Goal: Find specific page/section: Find specific page/section

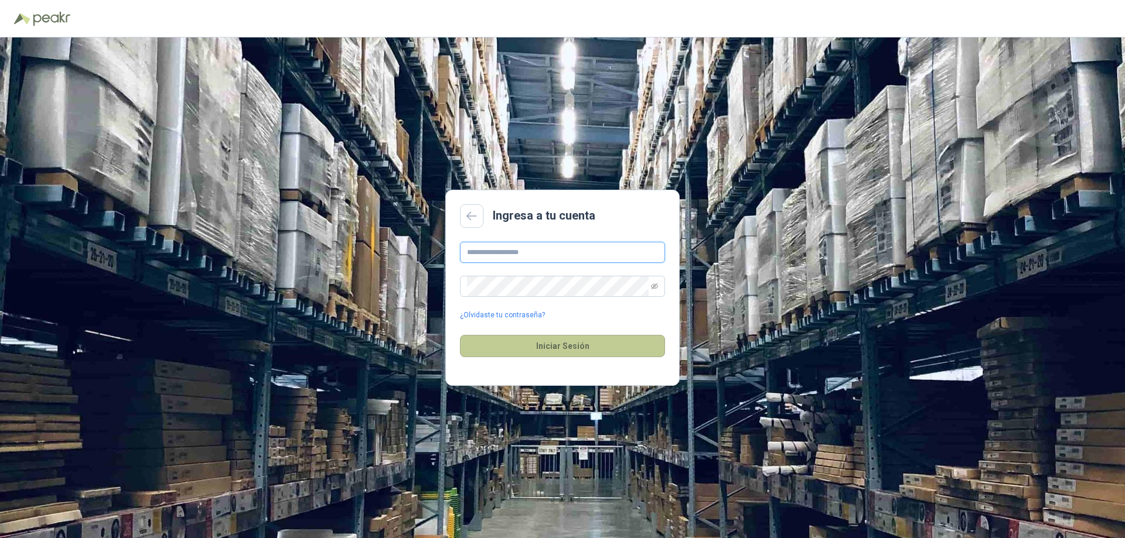
type input "**********"
click at [583, 354] on button "Iniciar Sesión" at bounding box center [562, 346] width 205 height 22
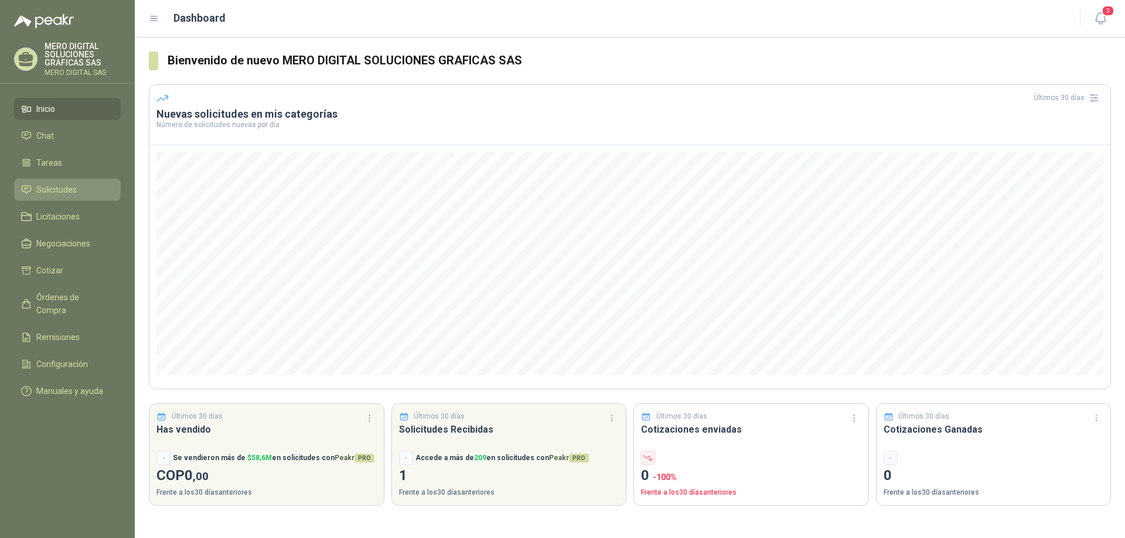
click at [70, 195] on span "Solicitudes" at bounding box center [56, 189] width 40 height 13
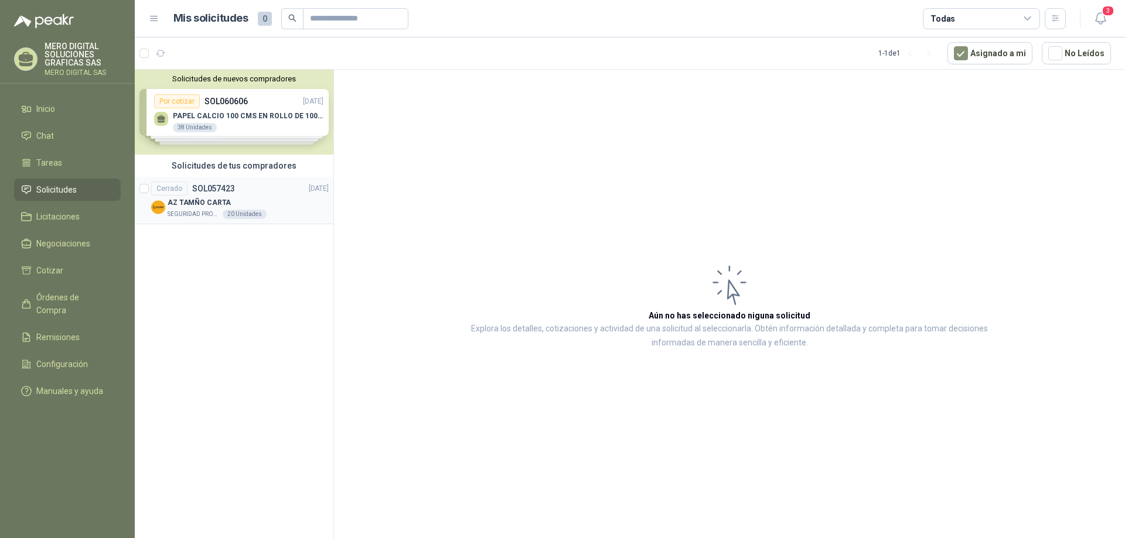
click at [307, 201] on div "AZ TAMÑO CARTA" at bounding box center [248, 203] width 161 height 14
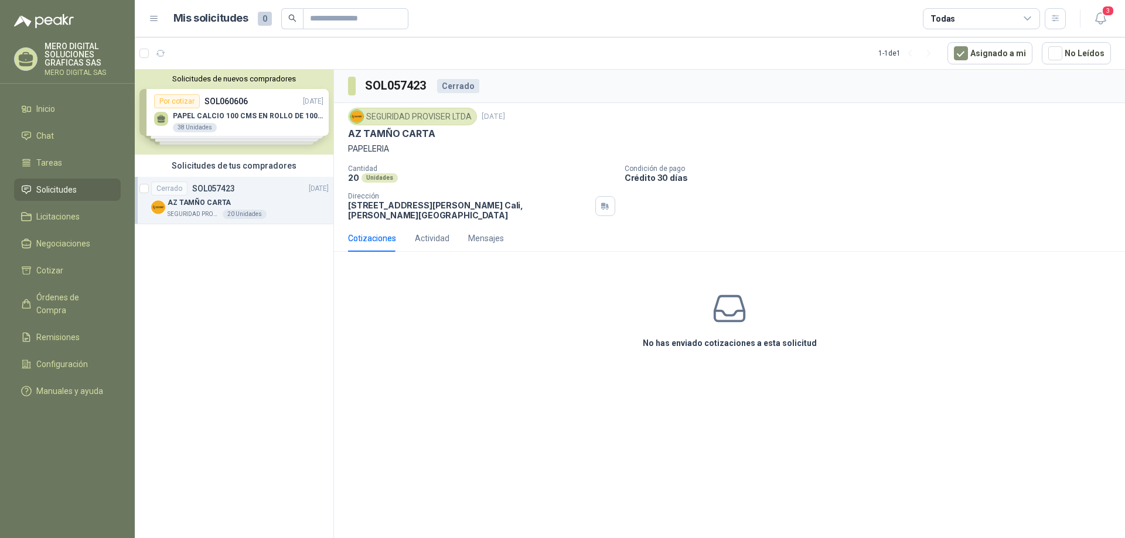
click at [272, 253] on div "Solicitudes de nuevos compradores Por cotizar SOL060606 [DATE] PAPEL CALCIO 100…" at bounding box center [234, 306] width 199 height 473
click at [67, 216] on span "Licitaciones" at bounding box center [57, 216] width 43 height 13
